Goal: Task Accomplishment & Management: Use online tool/utility

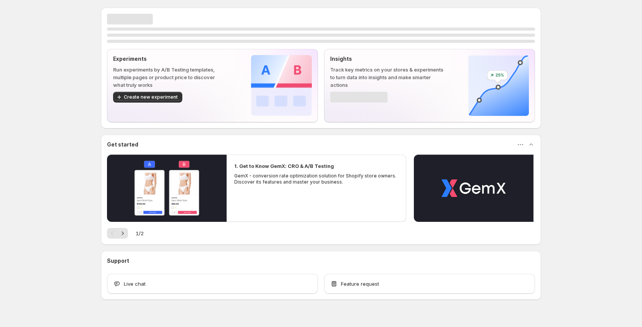
scroll to position [14, 0]
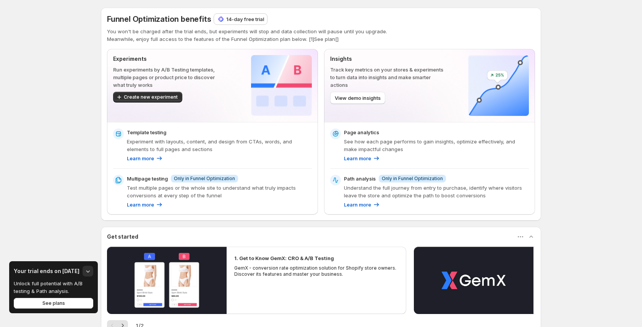
click at [17, 123] on div "Funnel Optimization benefits 14-day free trial You won't be charged after the t…" at bounding box center [321, 216] width 642 height 433
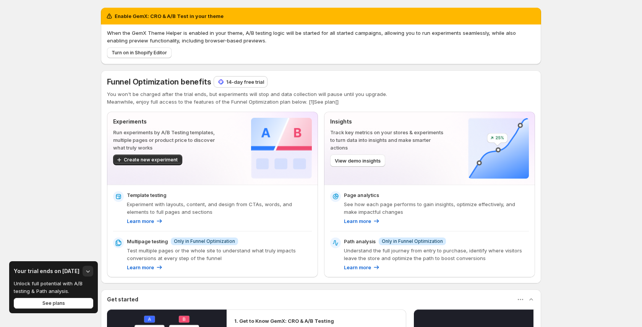
click at [17, 123] on div "Enable GemX: CRO & A/B Test in your theme When the GemX Theme Helper is enabled…" at bounding box center [321, 248] width 642 height 496
click at [158, 156] on button "Create new experiment" at bounding box center [147, 159] width 69 height 11
